Goal: Find specific page/section: Find specific page/section

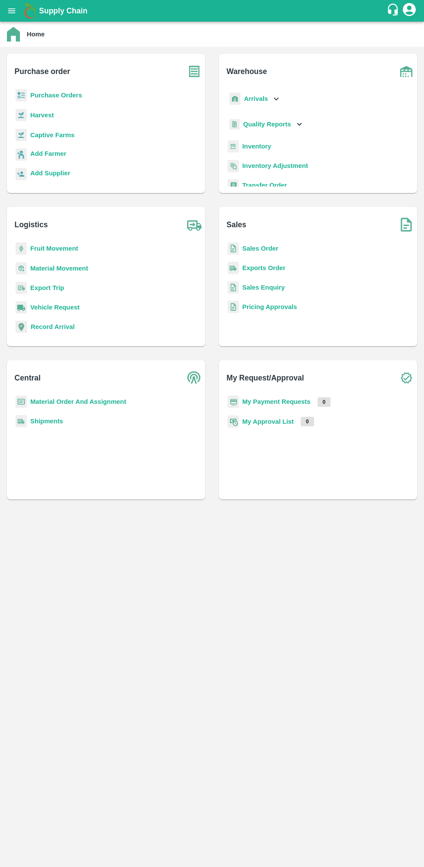
click at [40, 95] on b "Purchase Orders" at bounding box center [56, 95] width 52 height 7
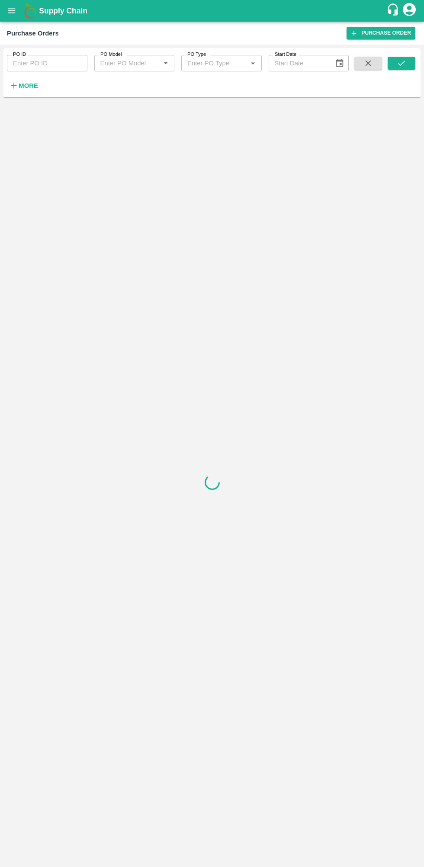
click at [21, 93] on button "More" at bounding box center [23, 85] width 33 height 15
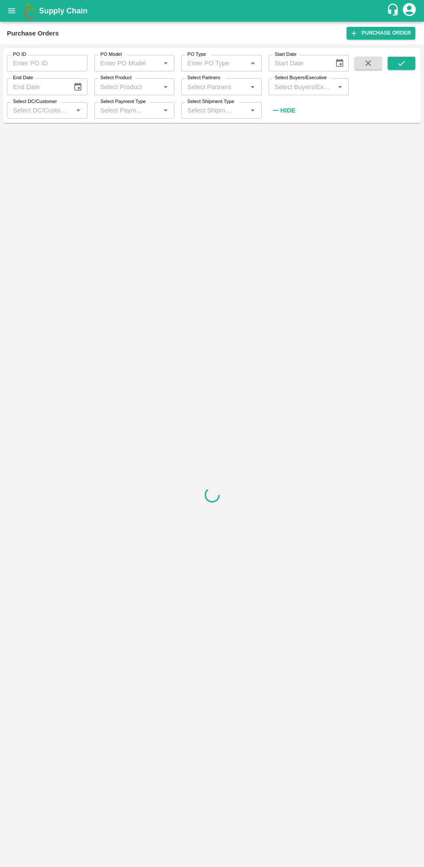
click at [298, 84] on input "Select Buyers/Executive" at bounding box center [301, 86] width 61 height 11
type input "lav"
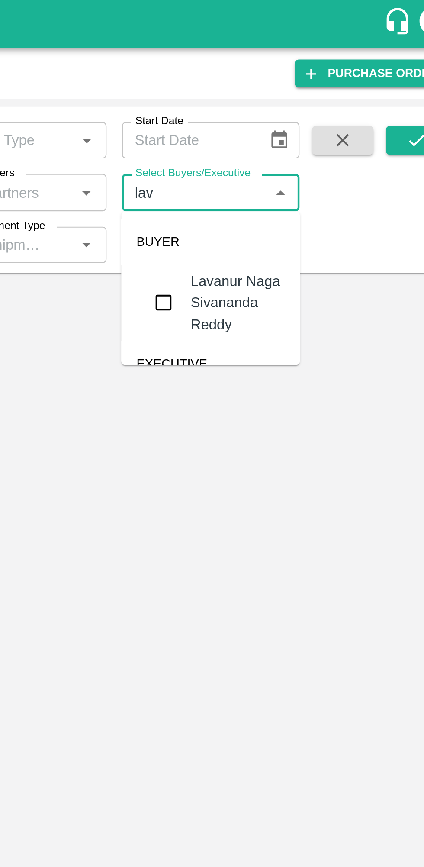
click at [291, 132] on input "checkbox" at bounding box center [287, 136] width 17 height 17
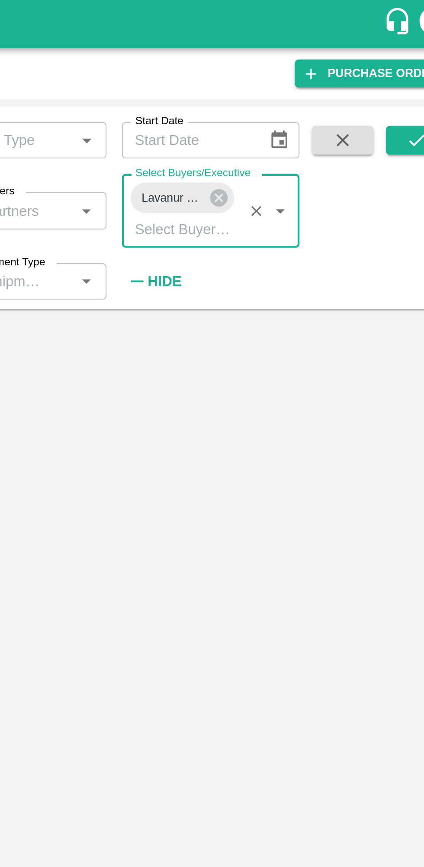
click at [403, 58] on button "submit" at bounding box center [402, 63] width 28 height 13
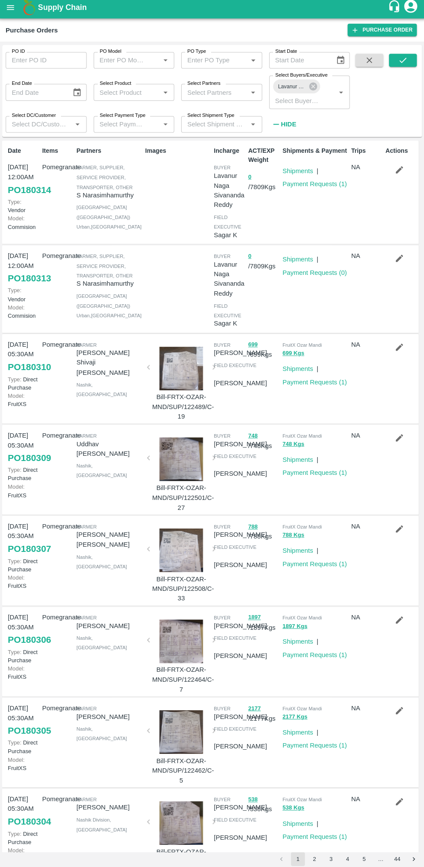
click at [402, 63] on icon "submit" at bounding box center [402, 63] width 10 height 10
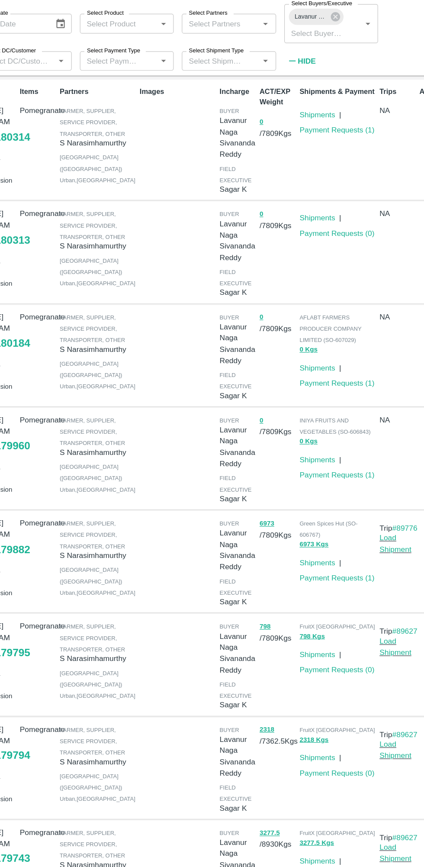
scroll to position [2, 0]
